Goal: Navigation & Orientation: Go to known website

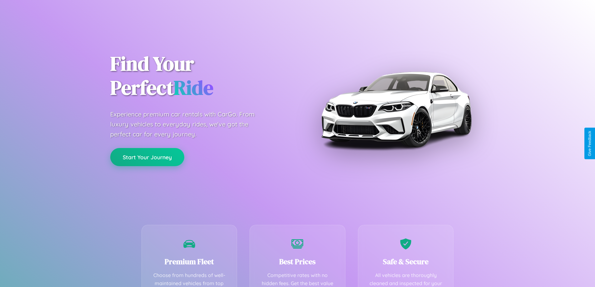
click at [147, 157] on button "Start Your Journey" at bounding box center [147, 157] width 74 height 18
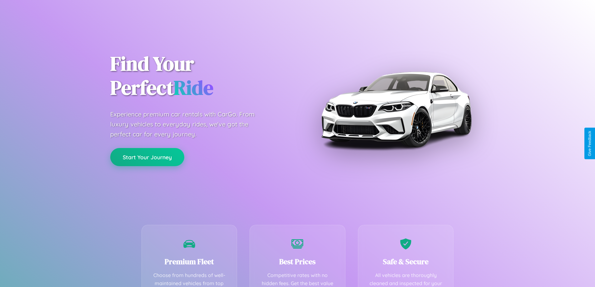
click at [147, 157] on button "Start Your Journey" at bounding box center [147, 157] width 74 height 18
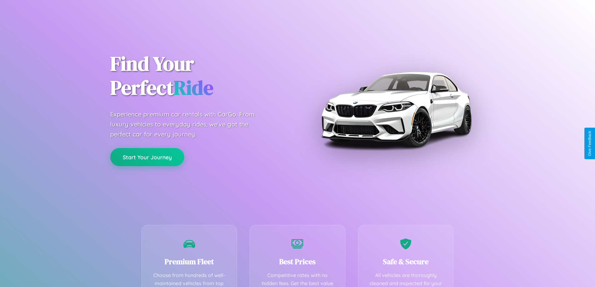
click at [147, 157] on button "Start Your Journey" at bounding box center [147, 157] width 74 height 18
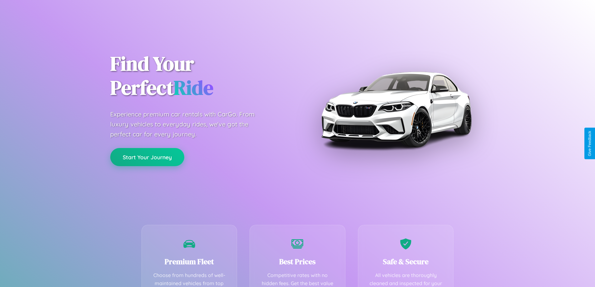
click at [147, 157] on button "Start Your Journey" at bounding box center [147, 157] width 74 height 18
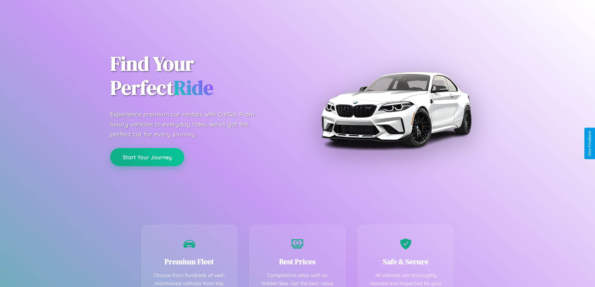
click at [147, 157] on button "Start Your Journey" at bounding box center [147, 157] width 74 height 18
